Goal: Check status: Check status

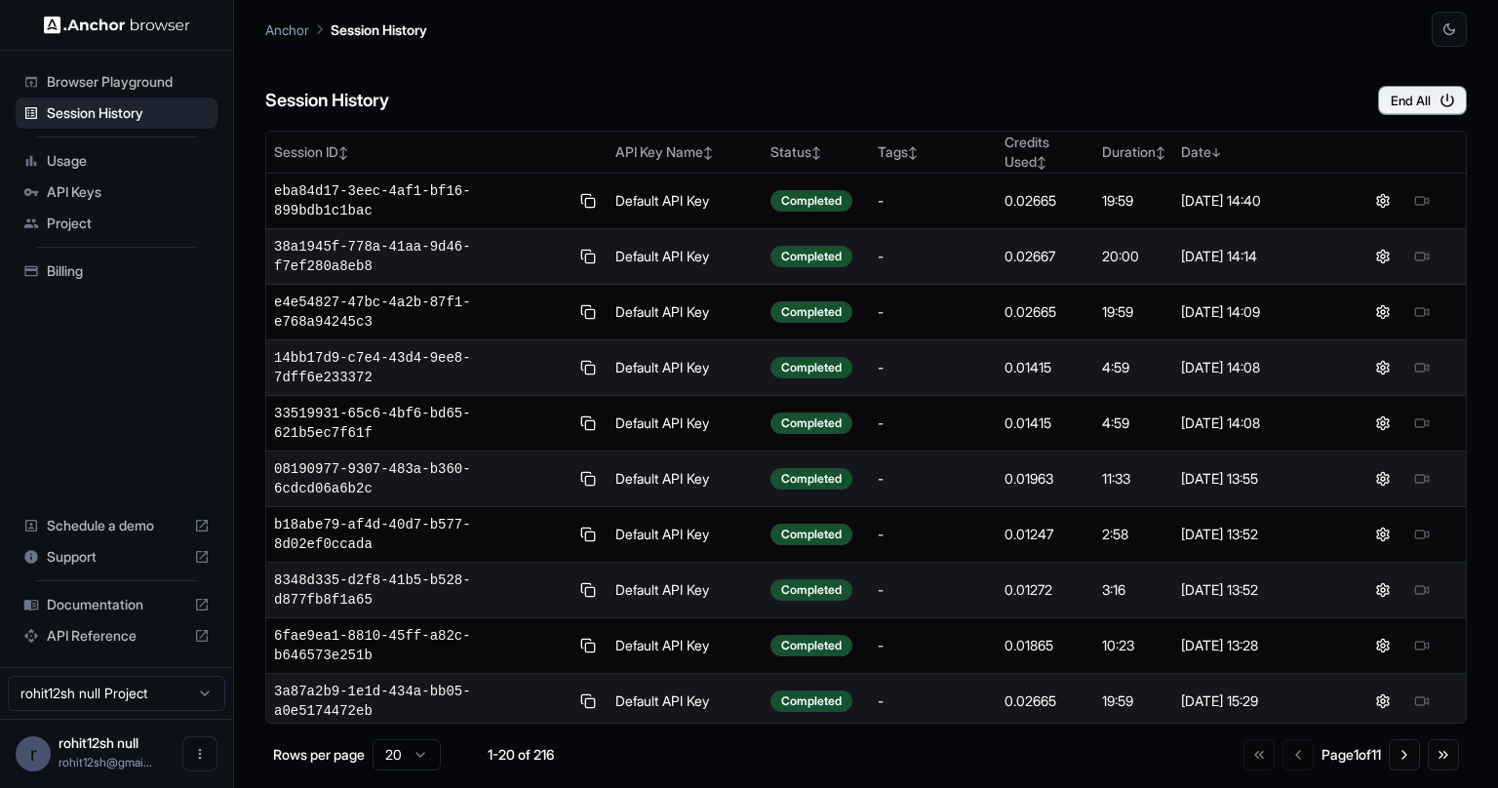
drag, startPoint x: 678, startPoint y: 66, endPoint x: 1068, endPoint y: 125, distance: 394.3
click at [679, 66] on div "Session History End All" at bounding box center [865, 81] width 1201 height 68
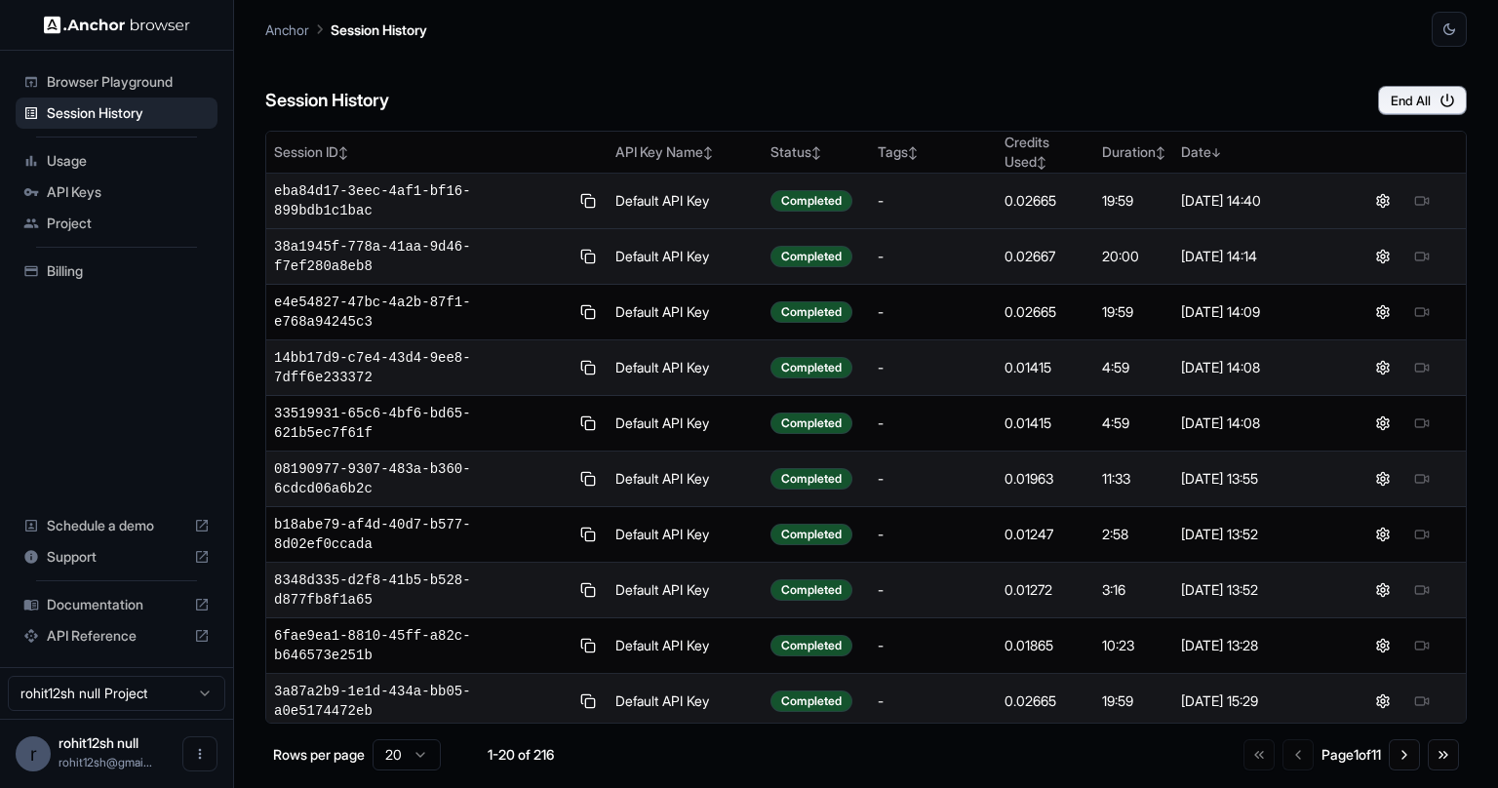
click at [915, 205] on div "-" at bounding box center [932, 200] width 111 height 19
click at [442, 196] on span "eba84d17-3eec-4af1-bf16-899bdb1c1bac" at bounding box center [421, 200] width 294 height 39
click at [1448, 100] on icon "button" at bounding box center [1447, 101] width 18 height 18
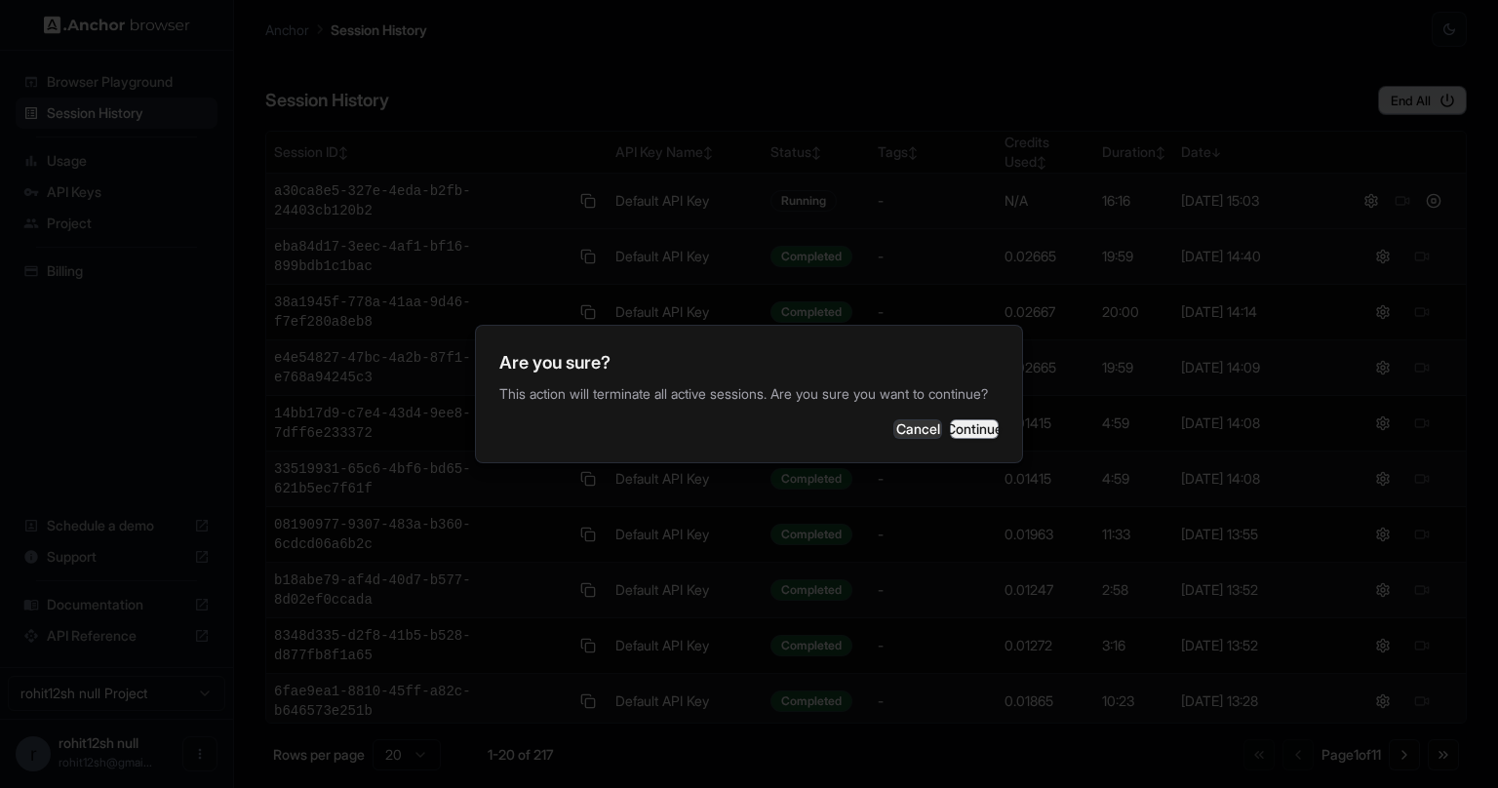
click at [984, 435] on button "Continue" at bounding box center [974, 428] width 49 height 19
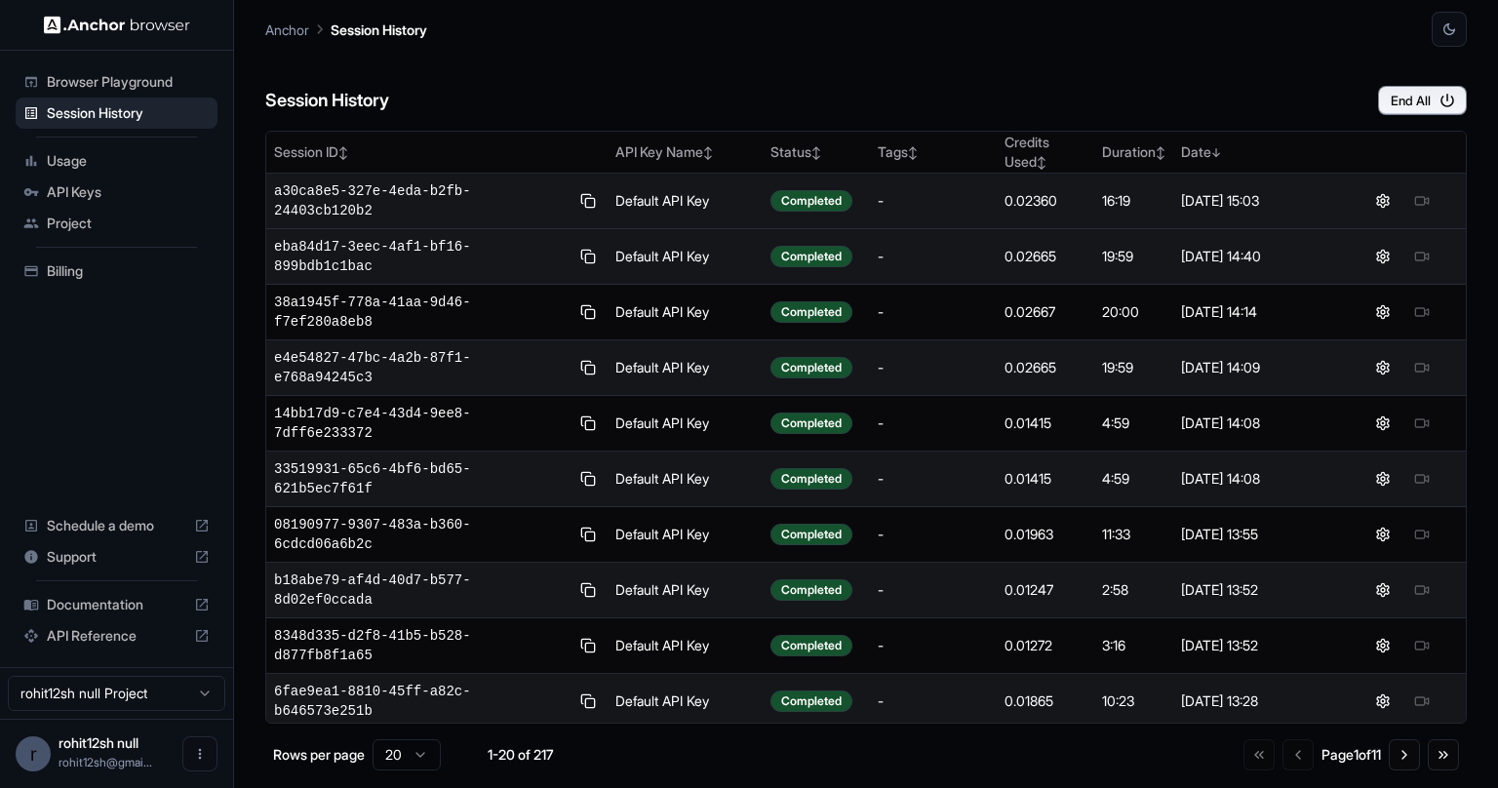
drag, startPoint x: 1228, startPoint y: 57, endPoint x: 1275, endPoint y: 30, distance: 53.7
click at [1229, 56] on div "Session History End All" at bounding box center [865, 81] width 1201 height 68
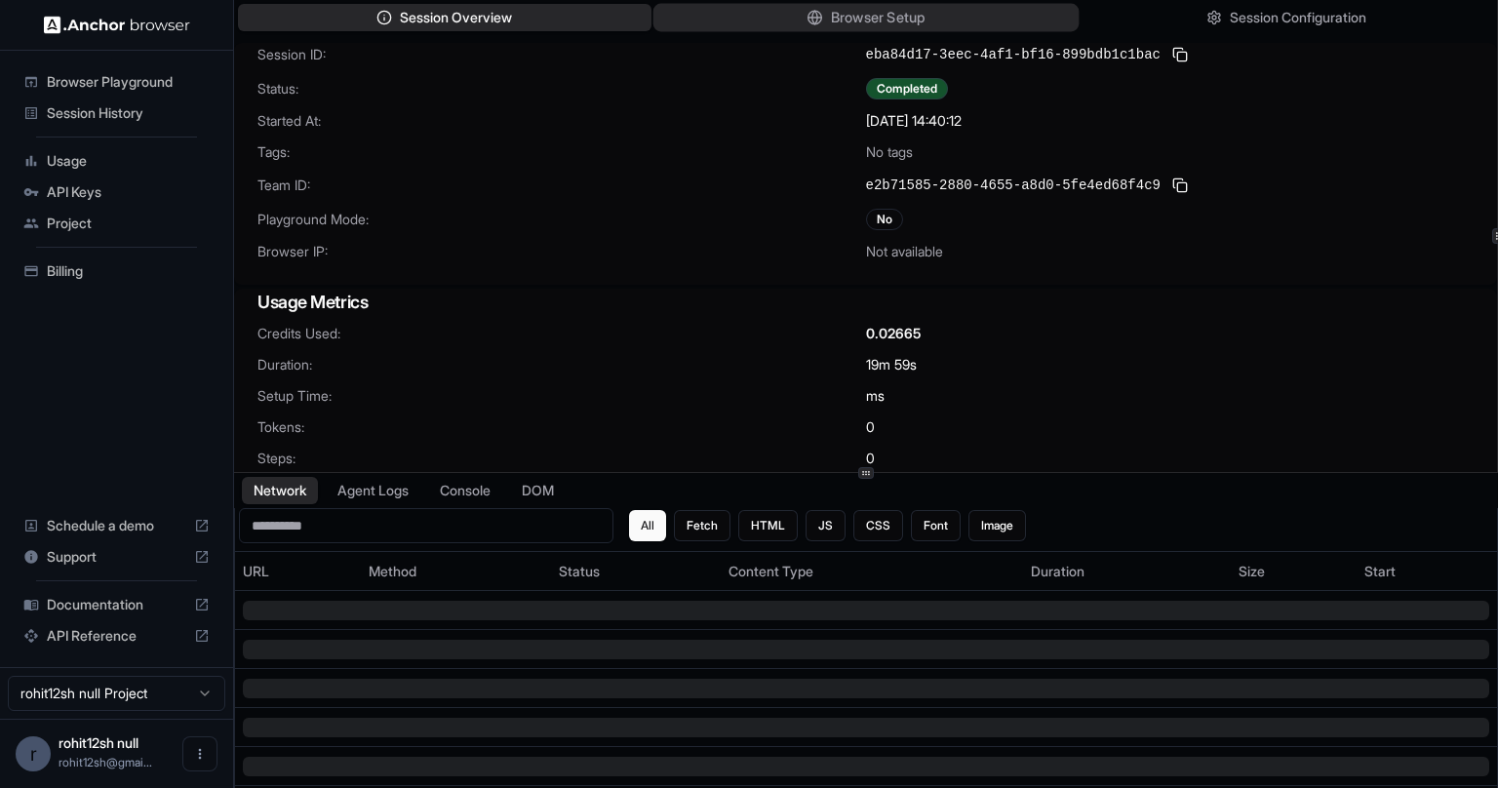
click at [856, 19] on span "Browser Setup" at bounding box center [877, 18] width 95 height 20
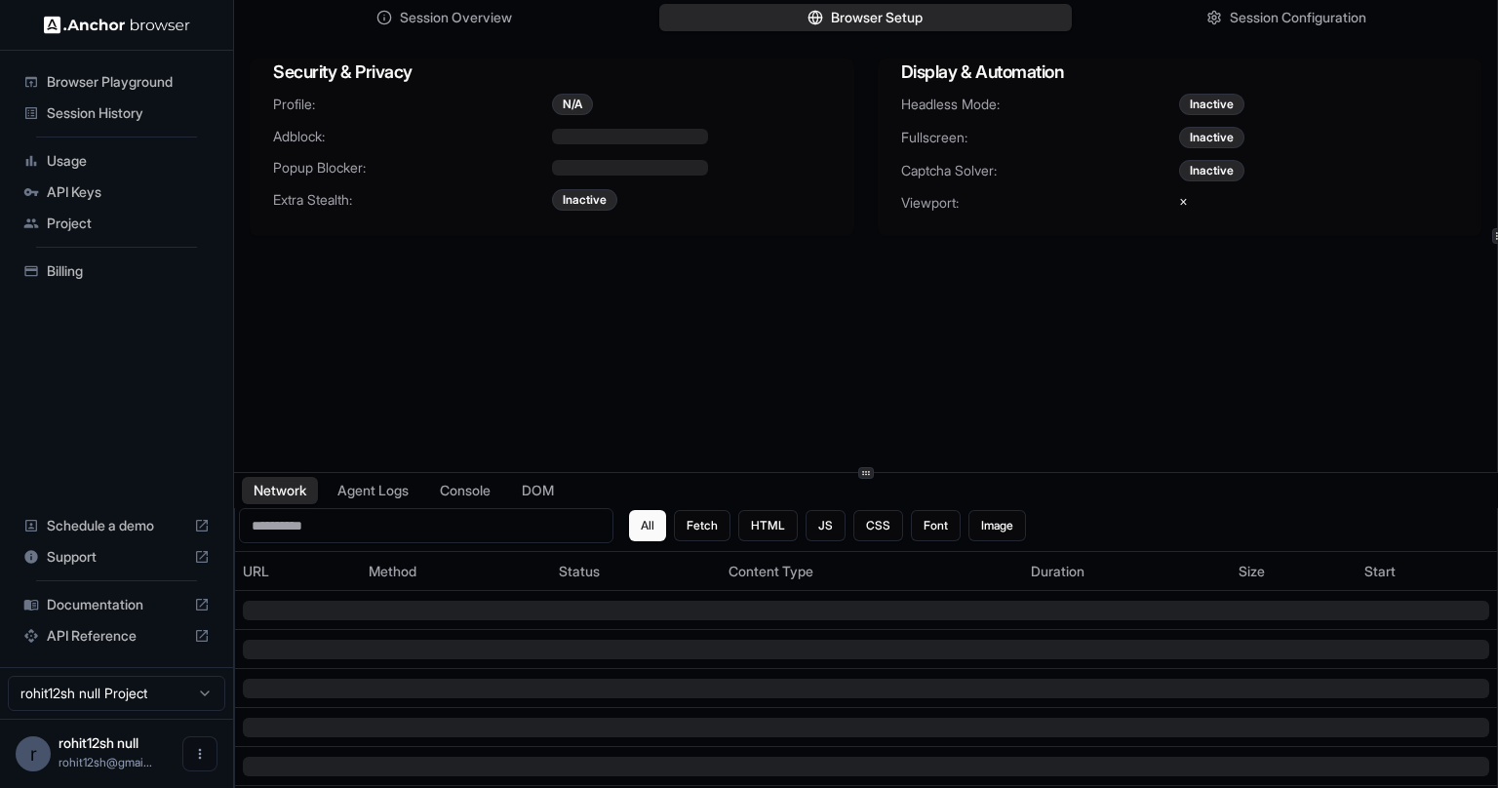
click at [1288, 101] on div "Inactive" at bounding box center [1318, 104] width 279 height 21
click at [1295, 137] on div "Inactive" at bounding box center [1318, 137] width 279 height 21
drag, startPoint x: 1296, startPoint y: 171, endPoint x: 1296, endPoint y: 112, distance: 58.5
click at [1295, 171] on div "Inactive" at bounding box center [1318, 170] width 279 height 21
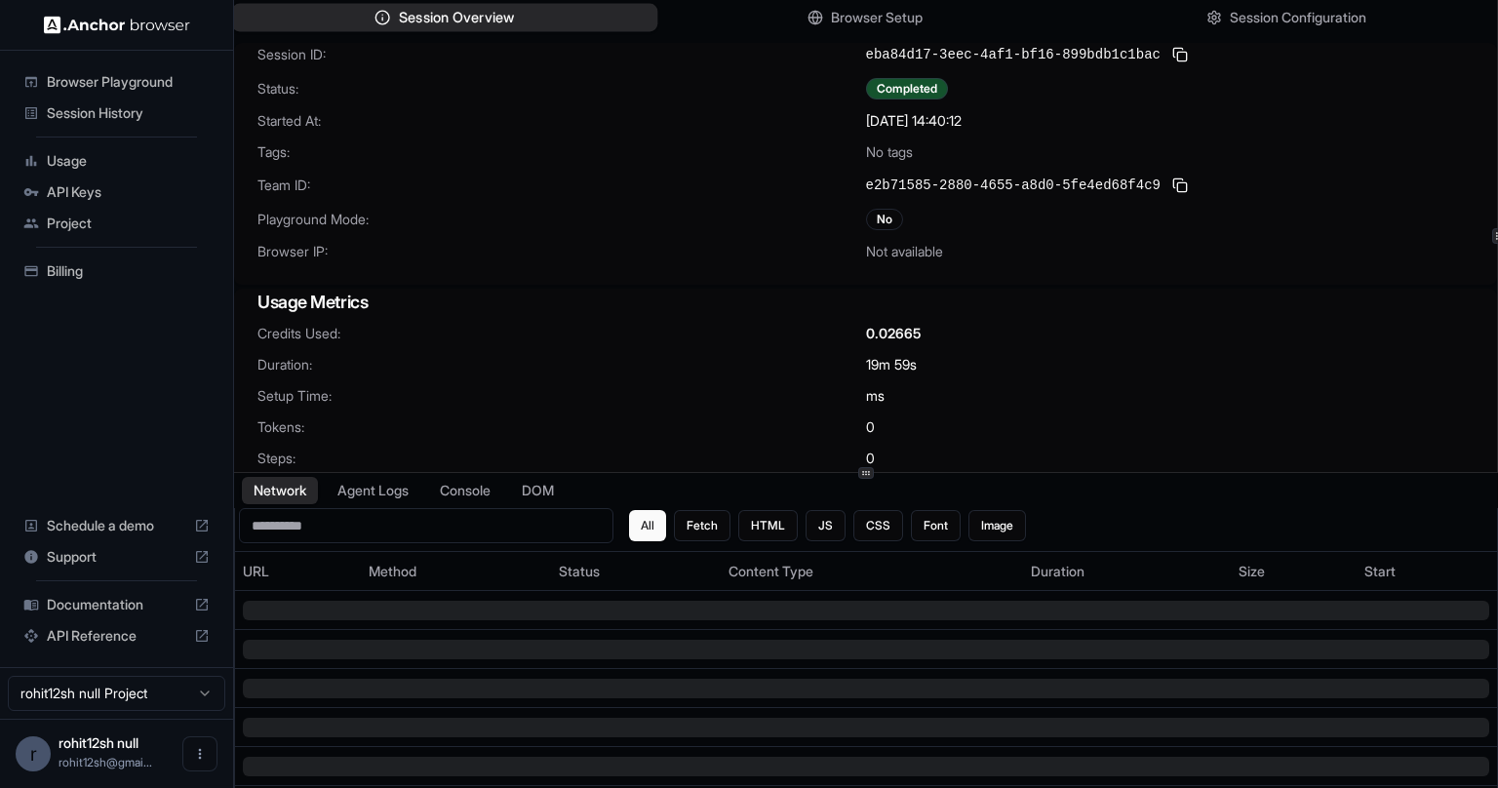
click at [555, 9] on button "Session Overview" at bounding box center [444, 18] width 425 height 28
